Goal: Check status: Check status

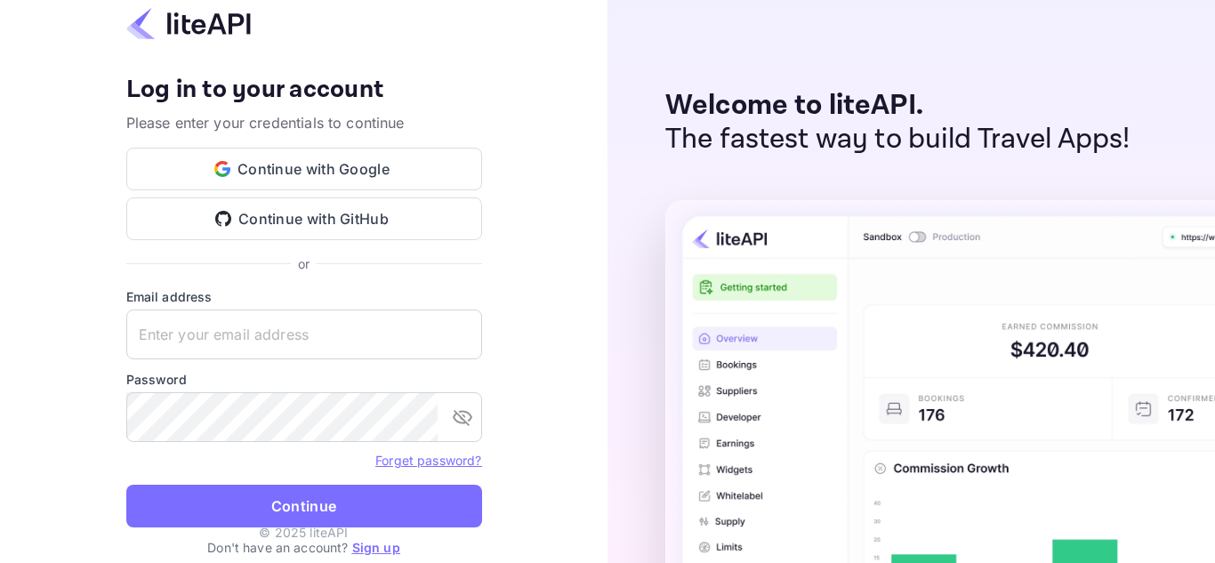
type input "[EMAIL_ADDRESS][DOMAIN_NAME]"
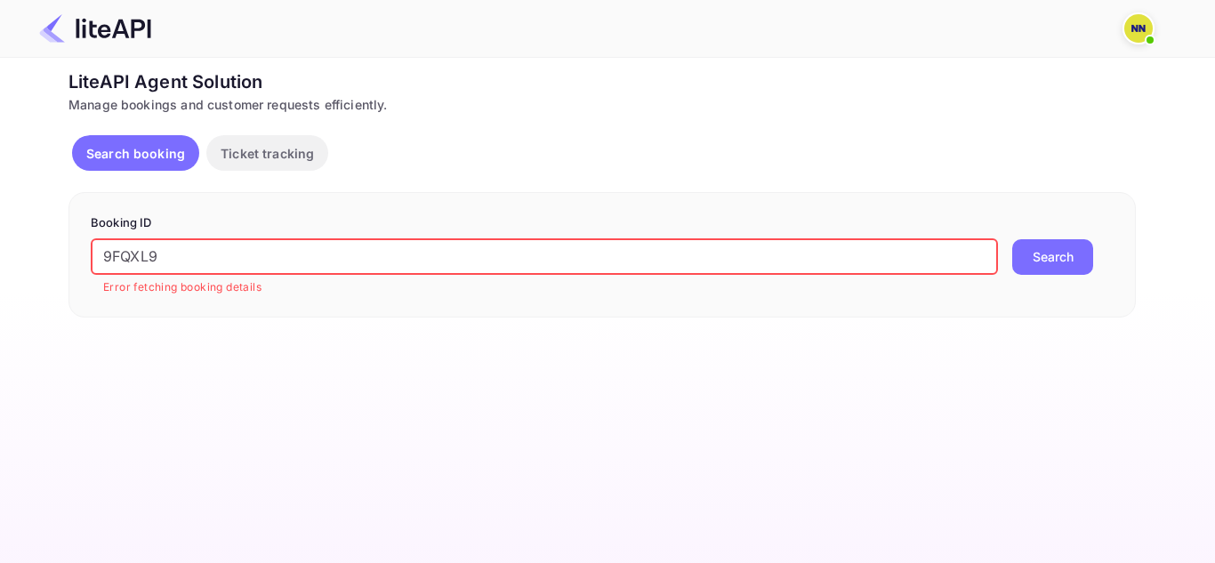
drag, startPoint x: 230, startPoint y: 259, endPoint x: 0, endPoint y: 262, distance: 229.5
click at [0, 262] on div "Unsaved Changes Ticket Affiliate URL https://www.nuitee.com/ Business partner n…" at bounding box center [597, 188] width 1194 height 260
paste input "093153"
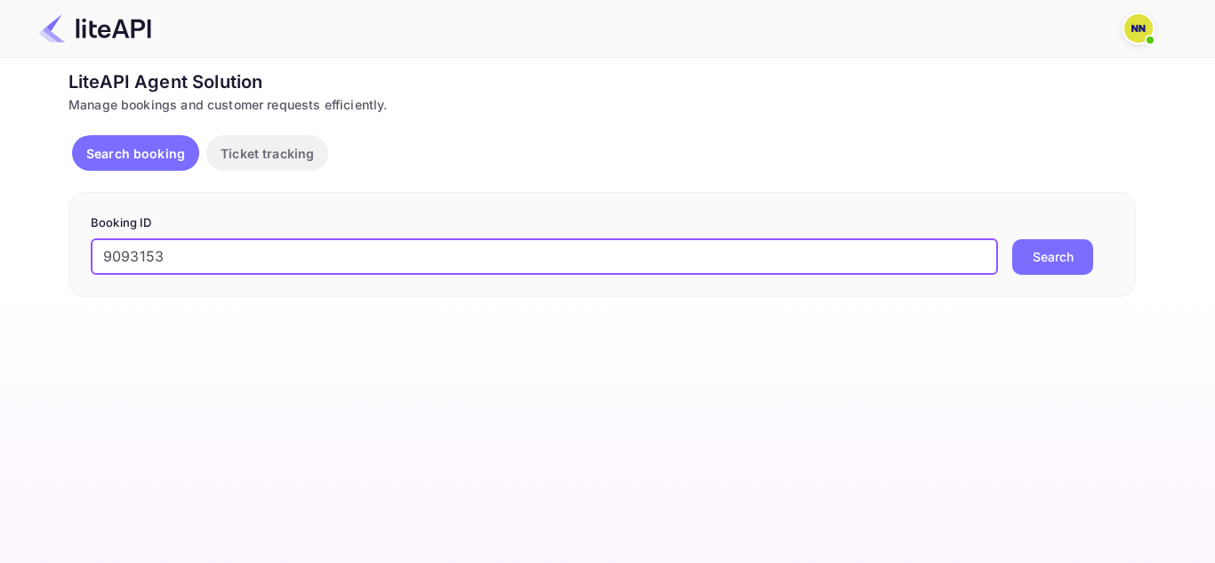
type input "9093153"
click at [1053, 262] on button "Search" at bounding box center [1052, 257] width 81 height 36
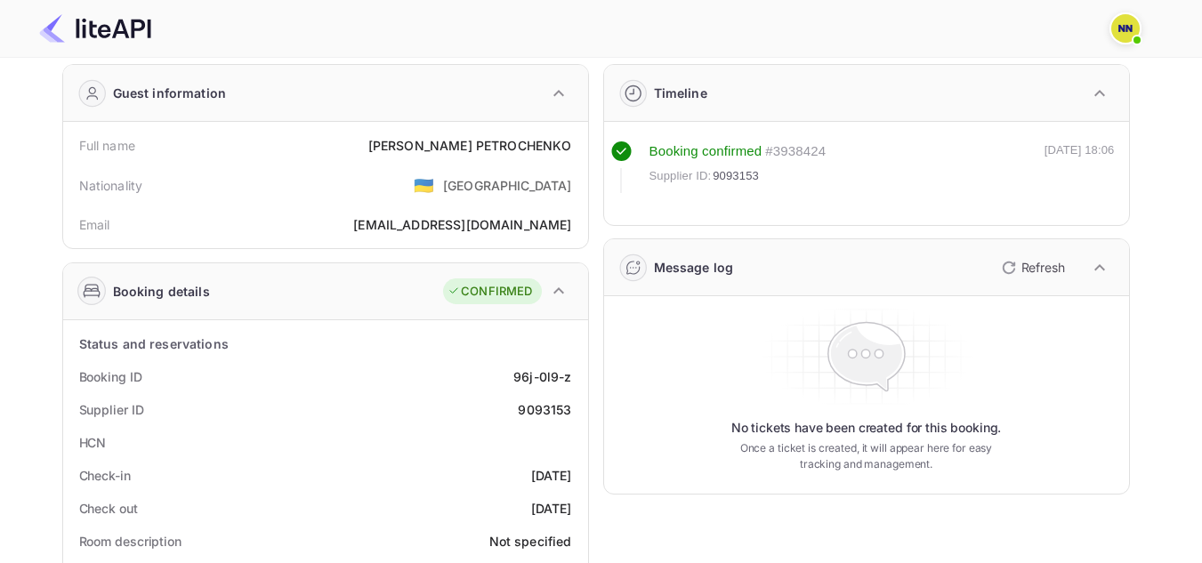
scroll to position [178, 0]
